Goal: Task Accomplishment & Management: Complete application form

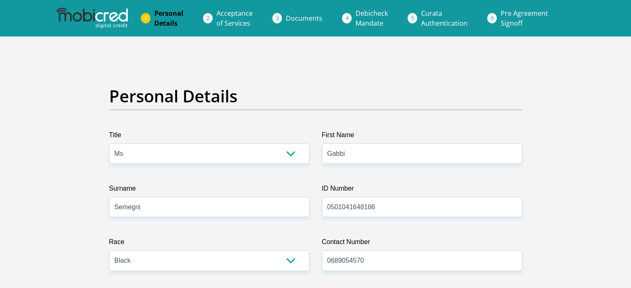
select select "Ms"
select select "1"
select select "ZAF"
select select "eng"
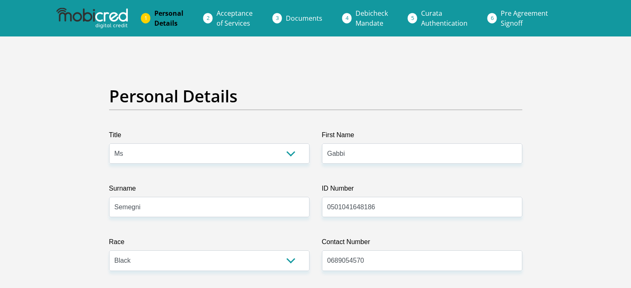
select select "2"
select select "Western Cape"
select select "5"
select select "parents"
select select "Student"
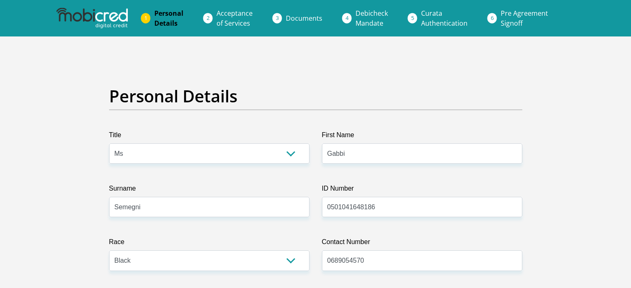
select select "24"
select select "7"
select select "CUR"
select select "28"
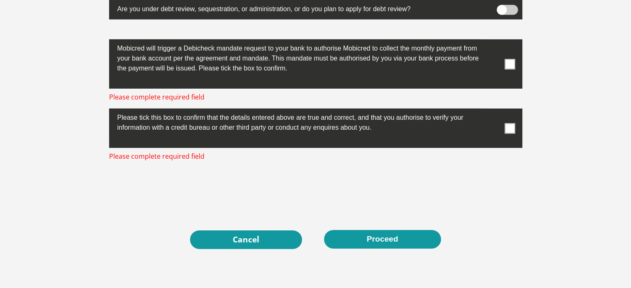
scroll to position [2757, 0]
